Goal: Information Seeking & Learning: Learn about a topic

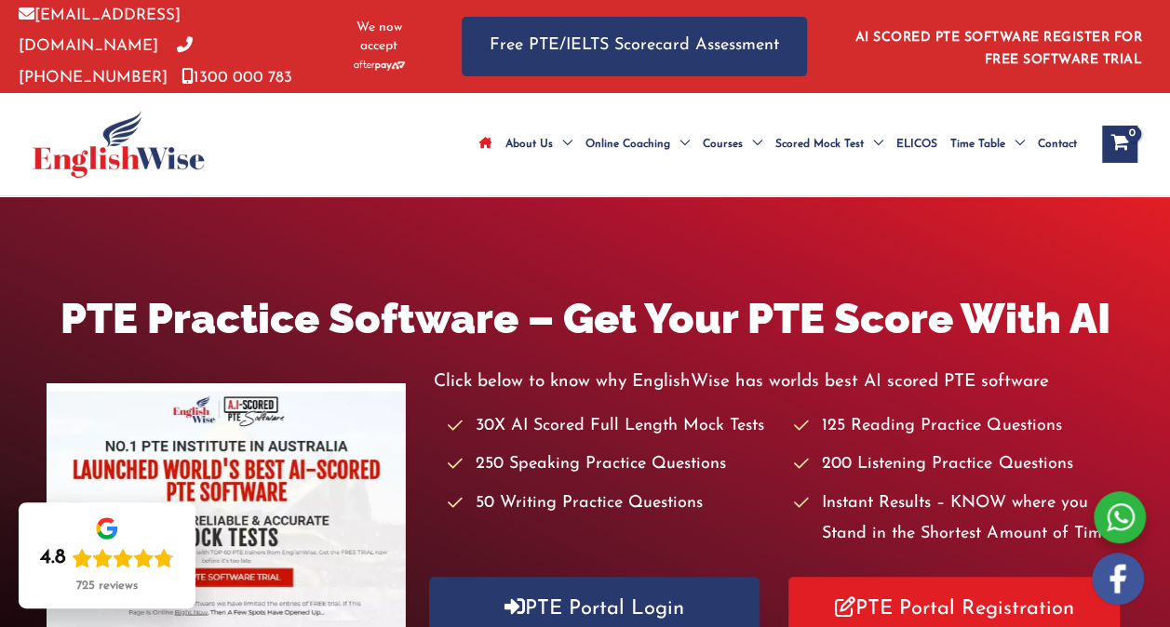
scroll to position [279, 0]
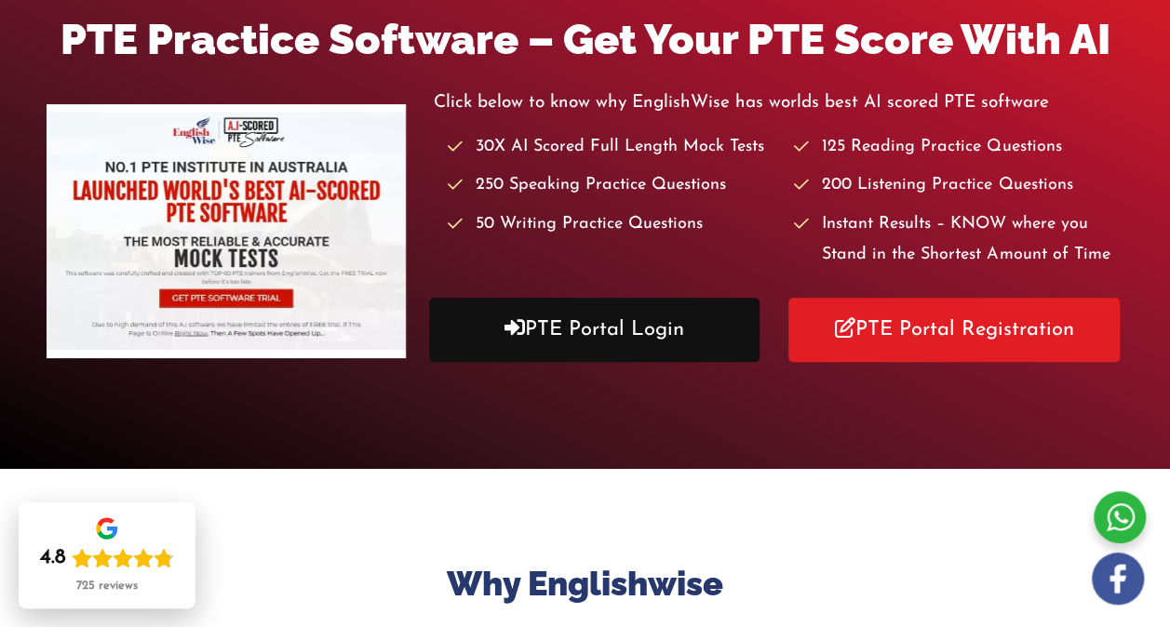
click at [598, 354] on link "PTE Portal Login" at bounding box center [594, 330] width 331 height 64
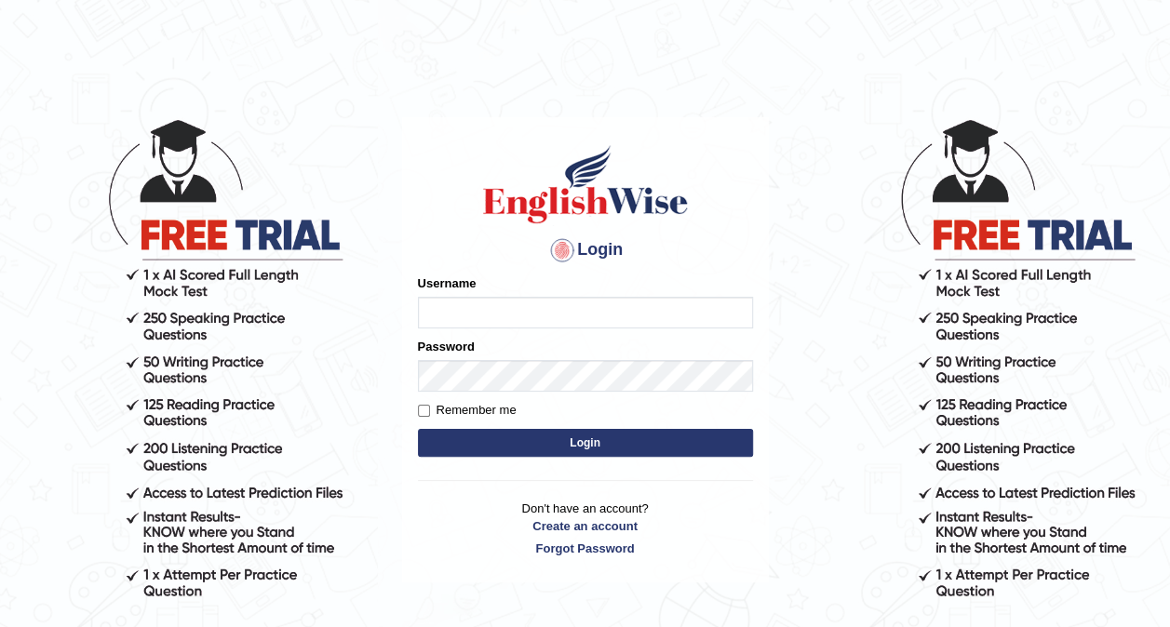
type input "shail123"
click at [506, 313] on input "shail123" at bounding box center [585, 313] width 335 height 32
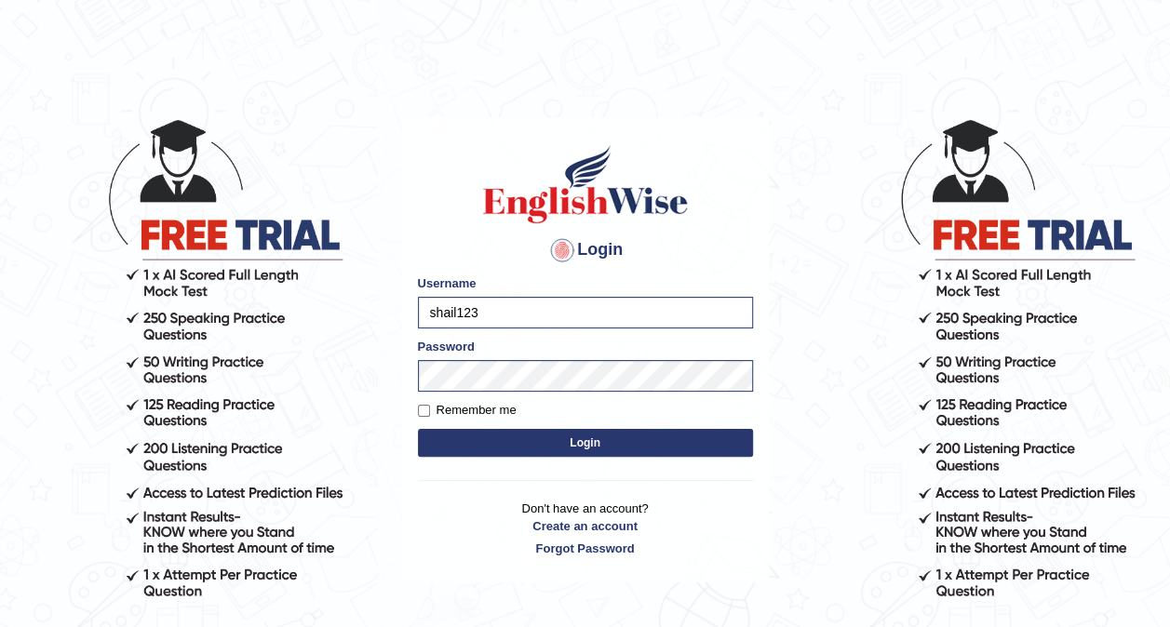
click at [777, 110] on body "Login Please fix the following errors: Username shail123 Password Remember me L…" at bounding box center [585, 372] width 1170 height 627
click at [535, 297] on input "shail123" at bounding box center [585, 313] width 335 height 32
click at [454, 253] on h4 "Login" at bounding box center [585, 251] width 335 height 30
click at [410, 372] on div "Login Please fix the following errors: Username shail123 Password Remember me L…" at bounding box center [585, 350] width 367 height 466
click at [821, 479] on body "Login Please fix the following errors: Username shail123 Password Remember me L…" at bounding box center [585, 372] width 1170 height 627
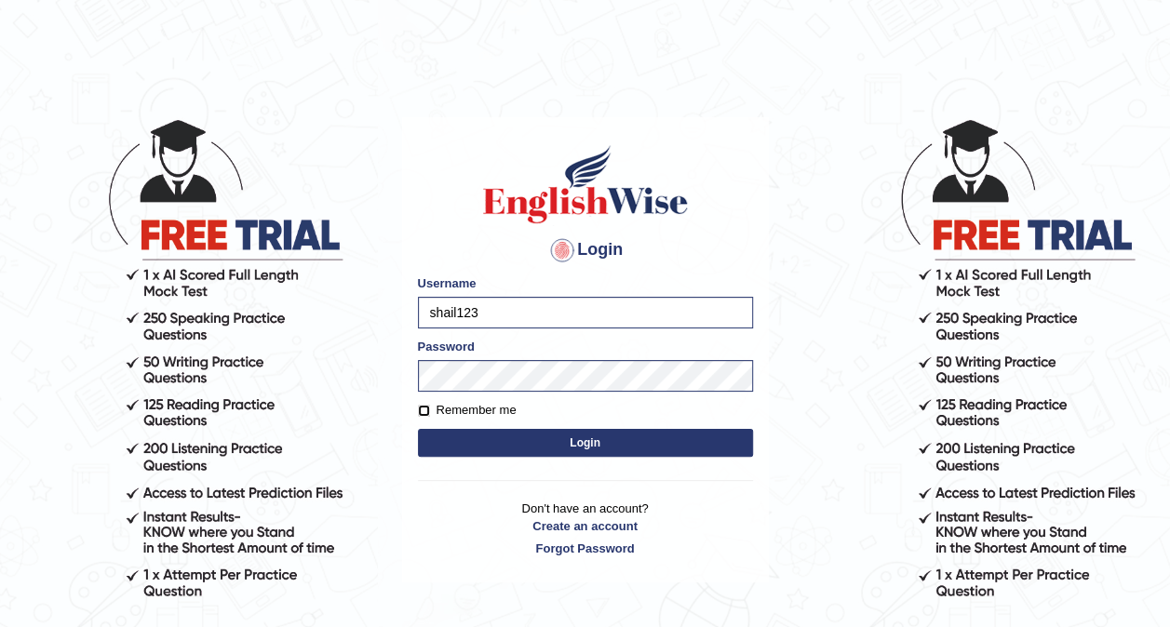
click at [425, 408] on input "Remember me" at bounding box center [424, 411] width 12 height 12
checkbox input "true"
click at [592, 448] on button "Login" at bounding box center [585, 443] width 335 height 28
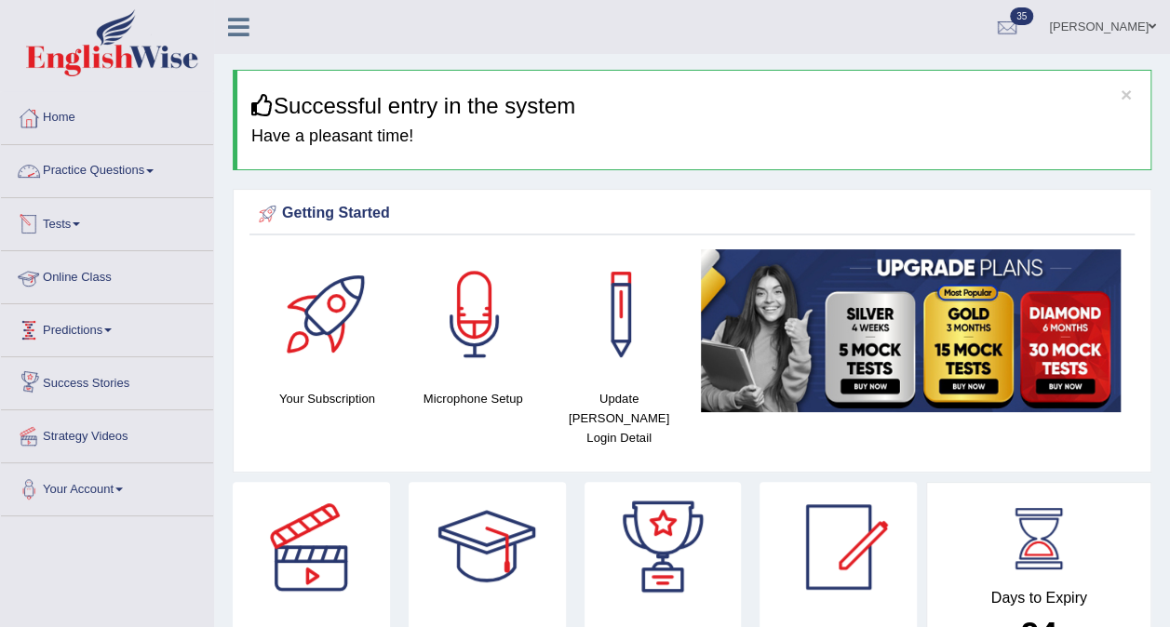
click at [85, 157] on link "Practice Questions" at bounding box center [107, 168] width 212 height 47
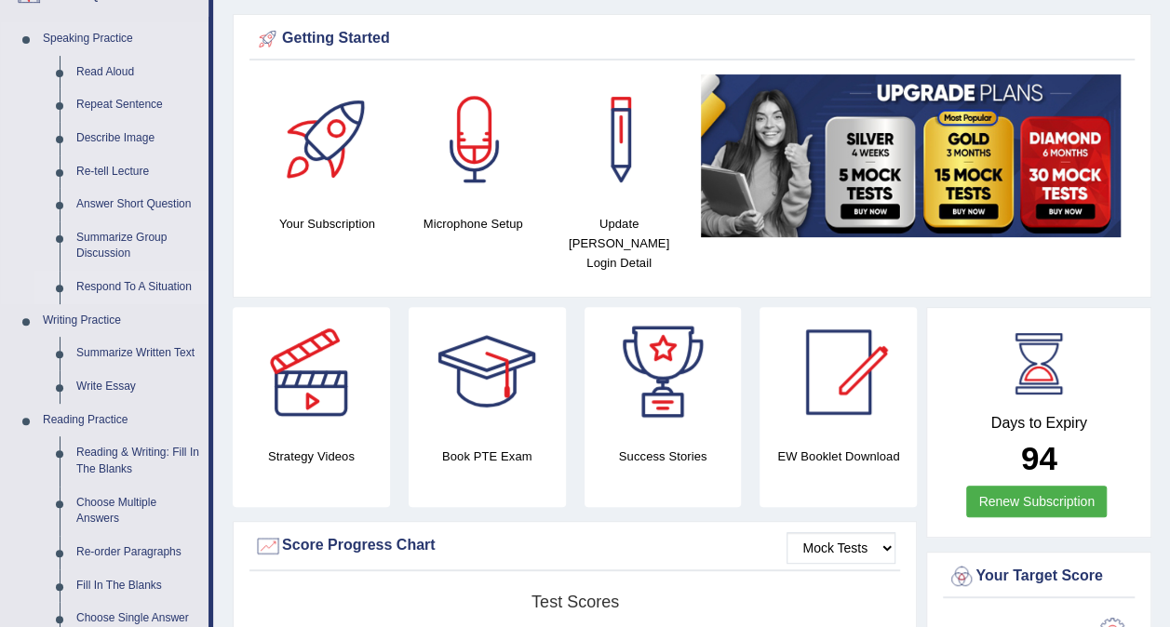
scroll to position [186, 0]
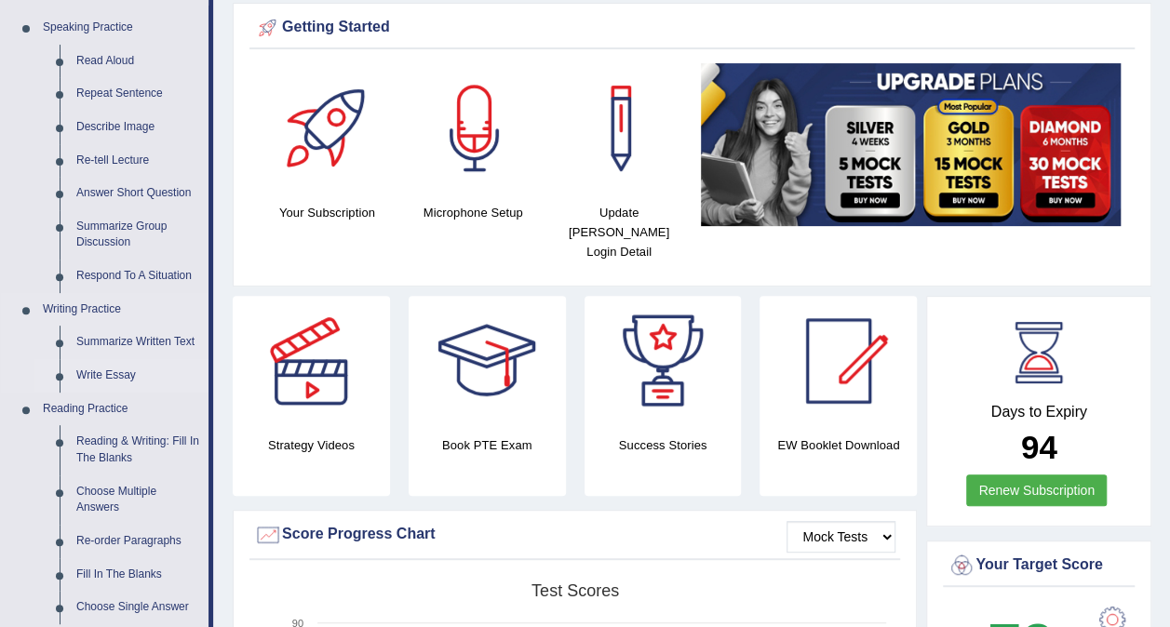
click at [119, 362] on link "Write Essay" at bounding box center [138, 376] width 141 height 34
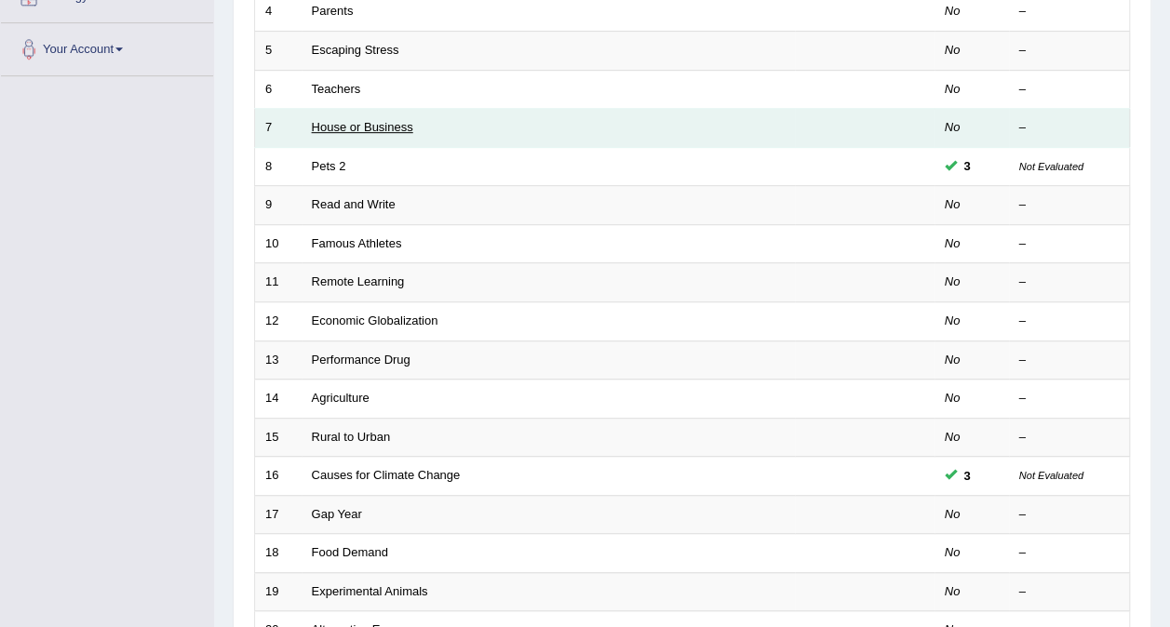
scroll to position [465, 0]
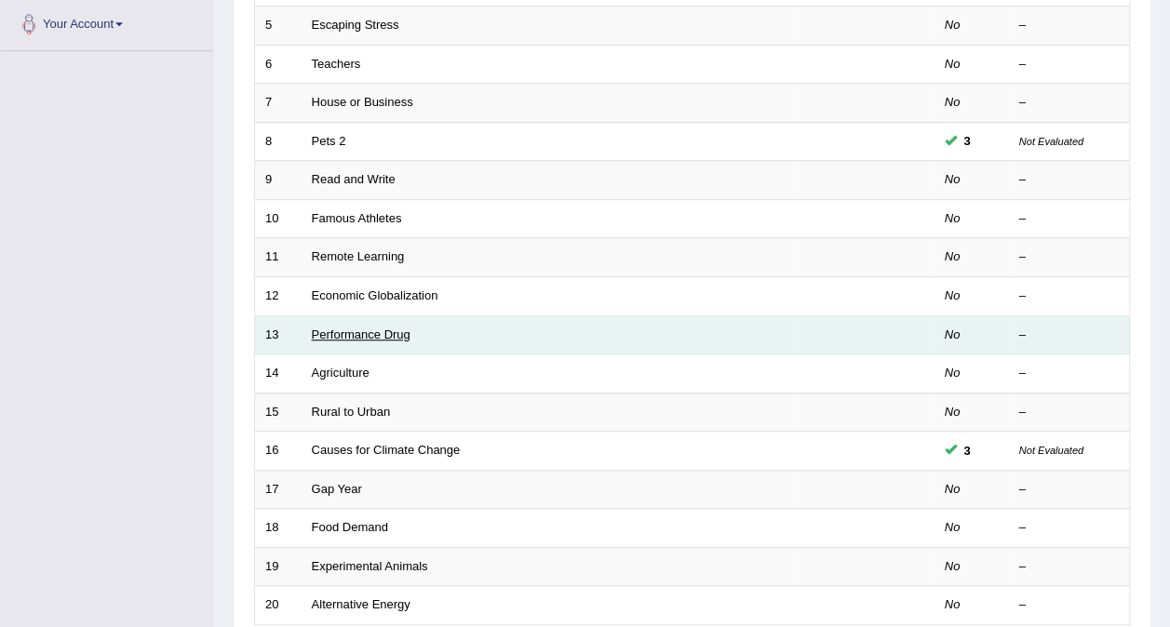
click at [340, 328] on link "Performance Drug" at bounding box center [361, 335] width 99 height 14
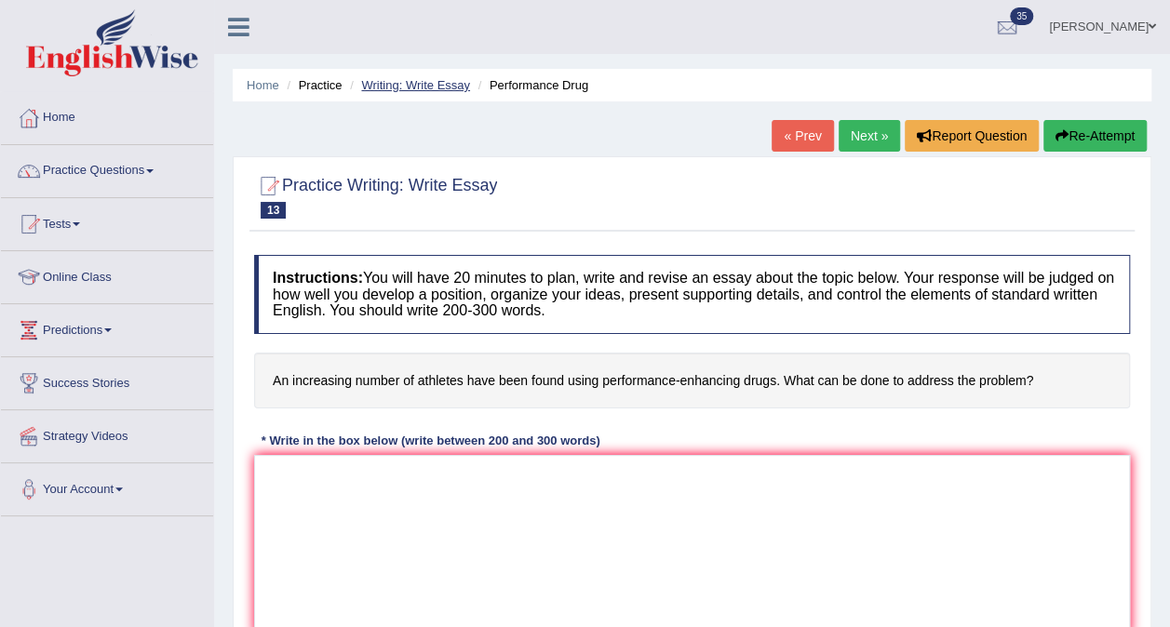
click at [442, 79] on link "Writing: Write Essay" at bounding box center [415, 85] width 109 height 14
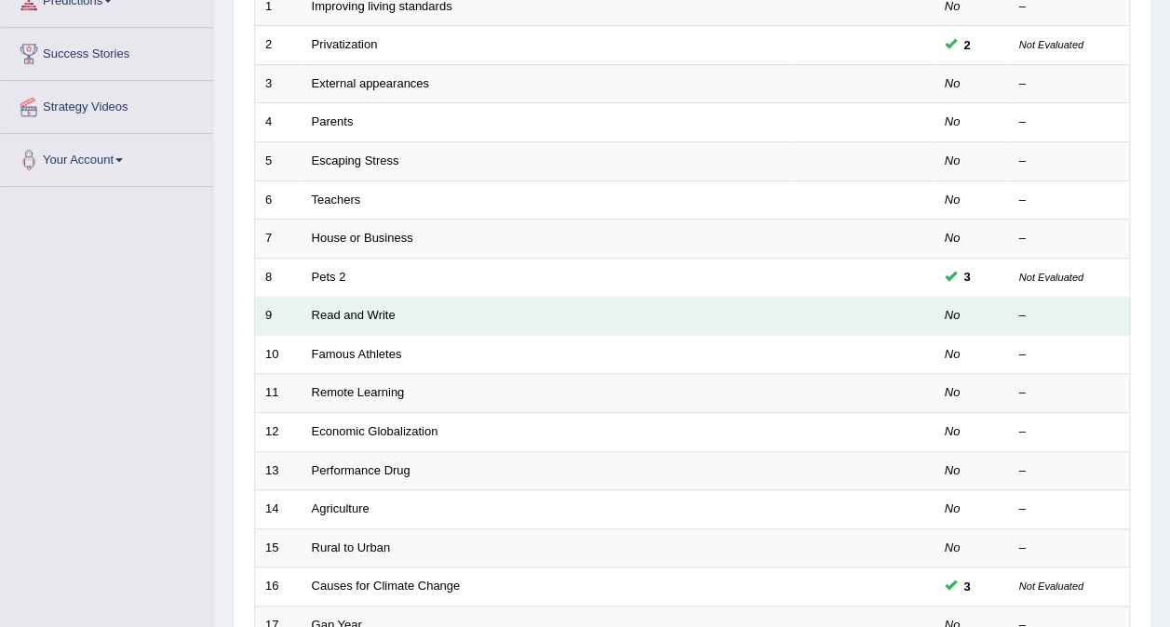
scroll to position [372, 0]
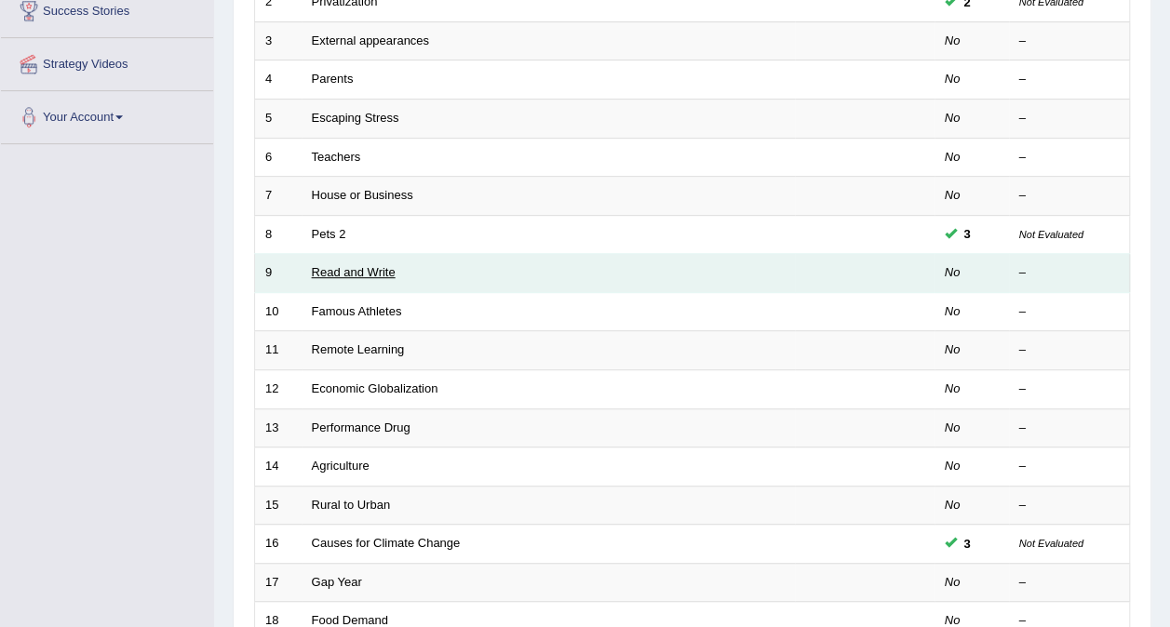
click at [363, 265] on link "Read and Write" at bounding box center [354, 272] width 84 height 14
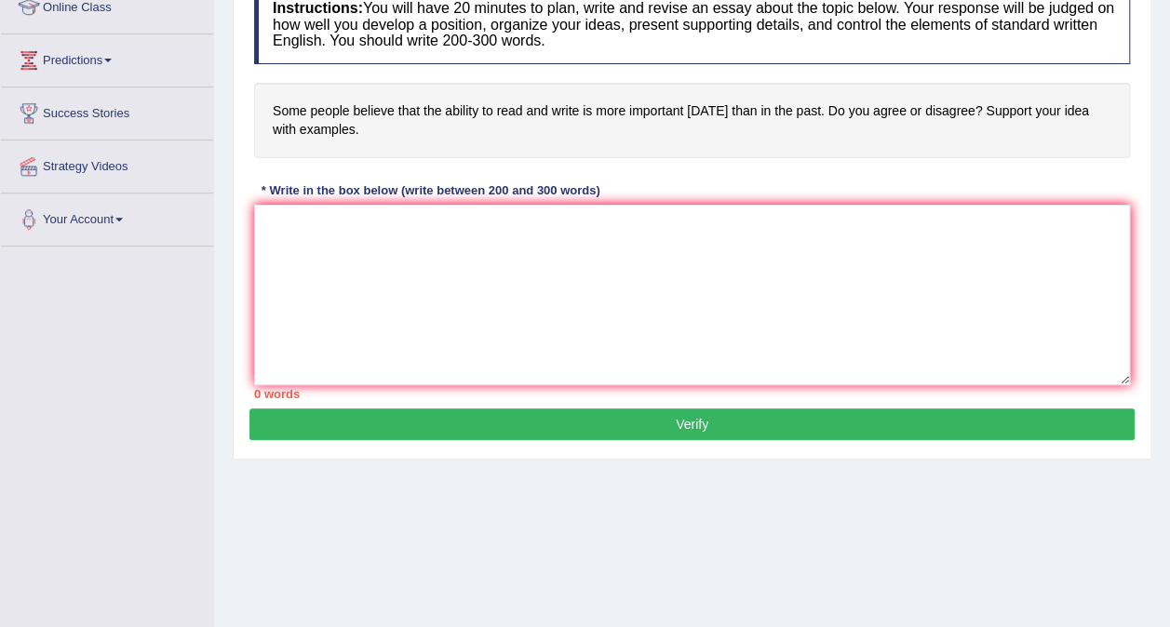
scroll to position [71, 0]
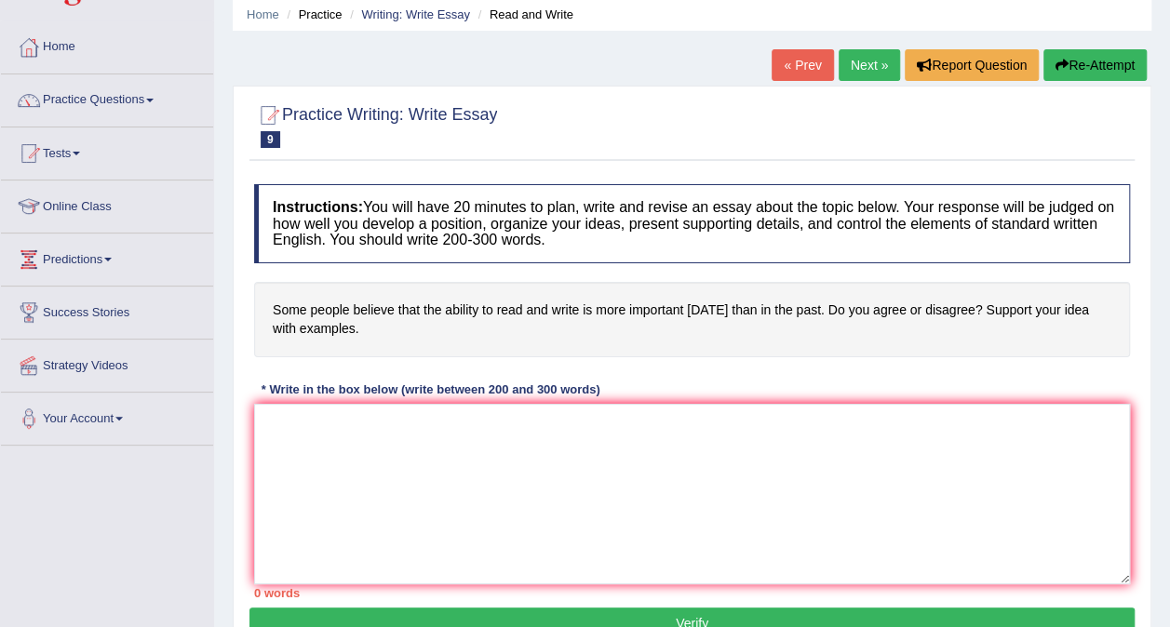
click at [86, 303] on link "Success Stories" at bounding box center [107, 310] width 212 height 47
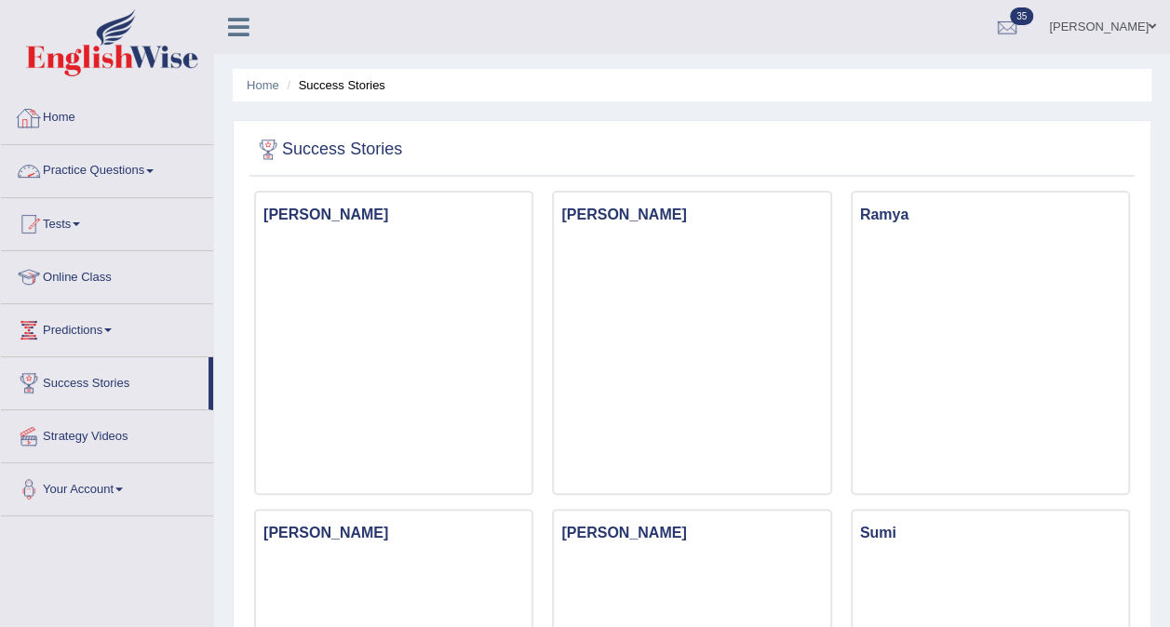
click at [71, 125] on link "Home" at bounding box center [107, 115] width 212 height 47
